Goal: Information Seeking & Learning: Find specific fact

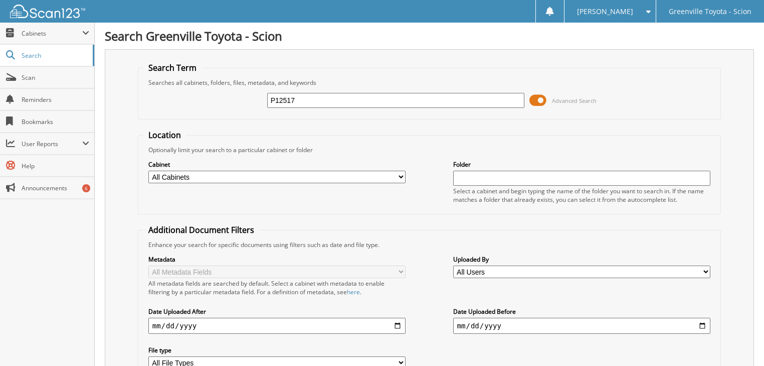
type input "P12517"
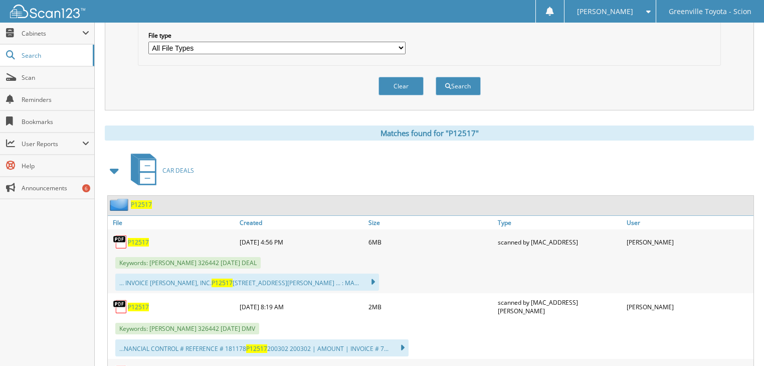
scroll to position [481, 0]
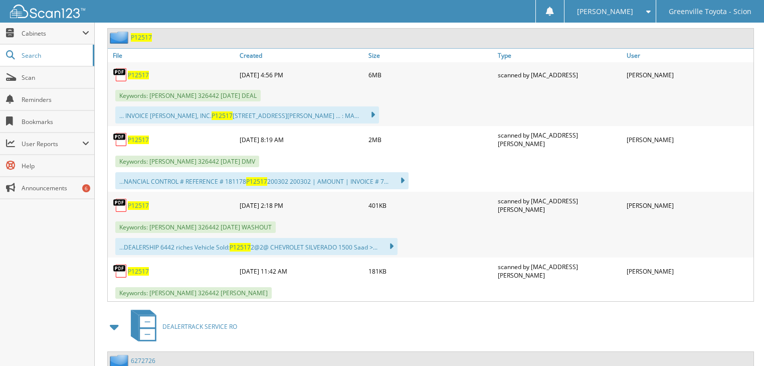
click at [139, 71] on span "P12517" at bounding box center [138, 75] width 21 height 9
